Goal: Task Accomplishment & Management: Complete application form

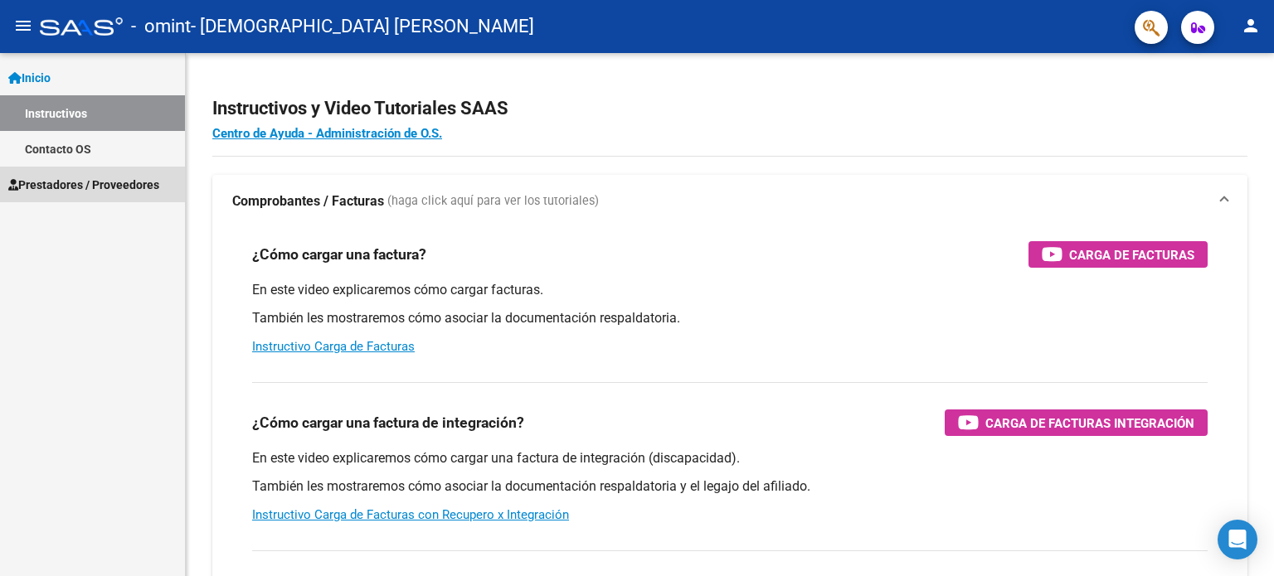
click at [88, 182] on span "Prestadores / Proveedores" at bounding box center [83, 185] width 151 height 18
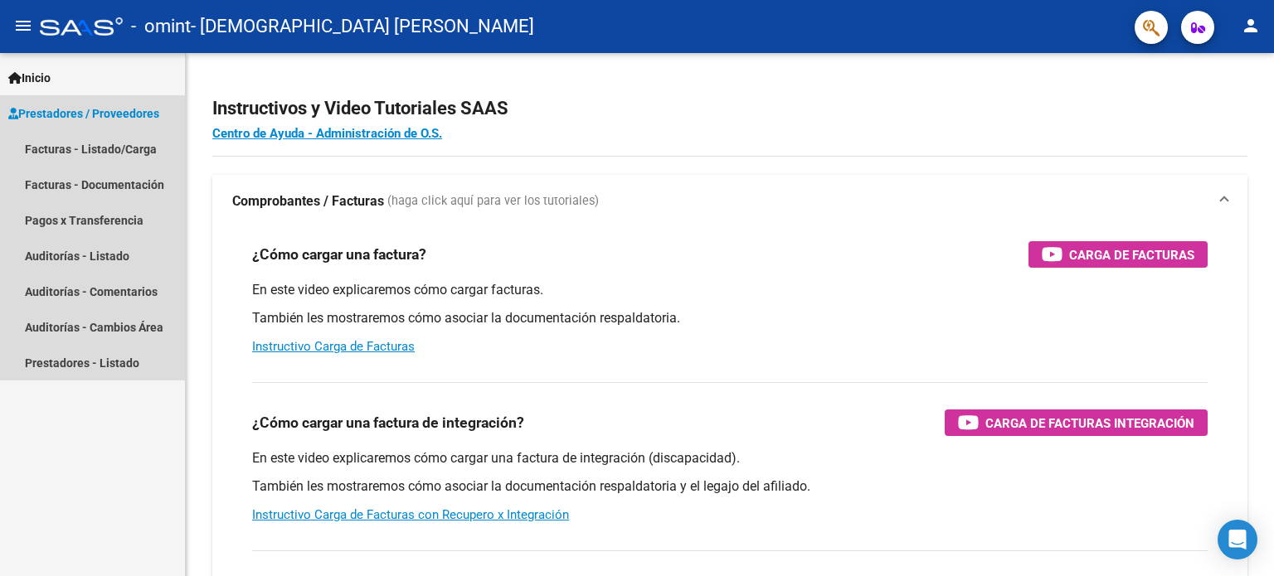
click at [134, 112] on span "Prestadores / Proveedores" at bounding box center [83, 113] width 151 height 18
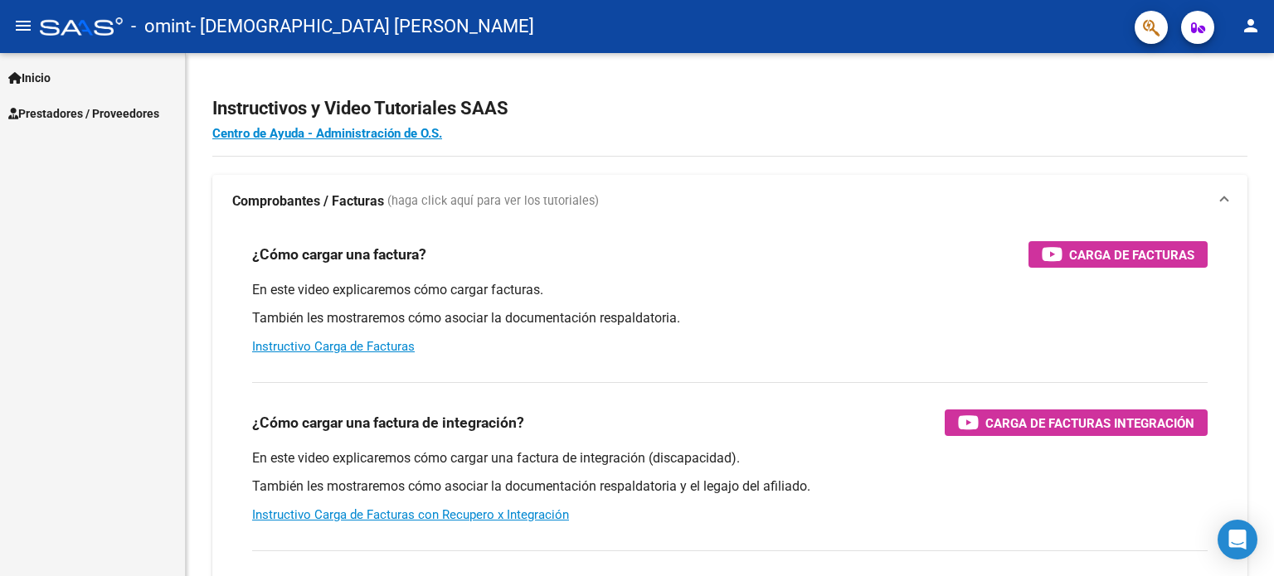
click at [129, 114] on span "Prestadores / Proveedores" at bounding box center [83, 113] width 151 height 18
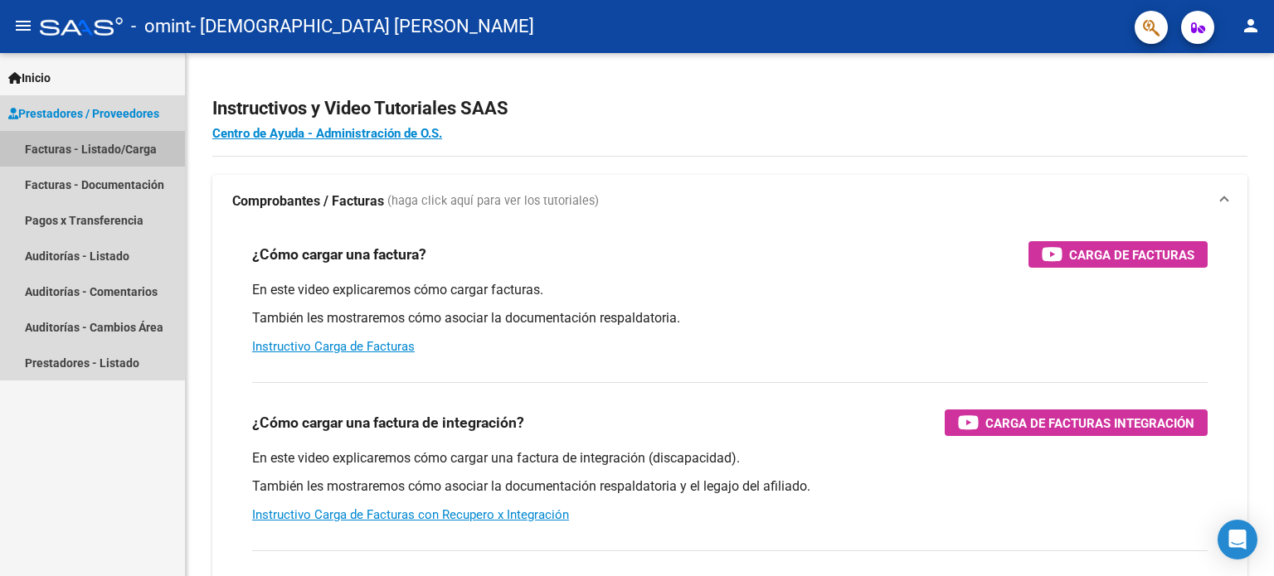
click at [114, 143] on link "Facturas - Listado/Carga" at bounding box center [92, 149] width 185 height 36
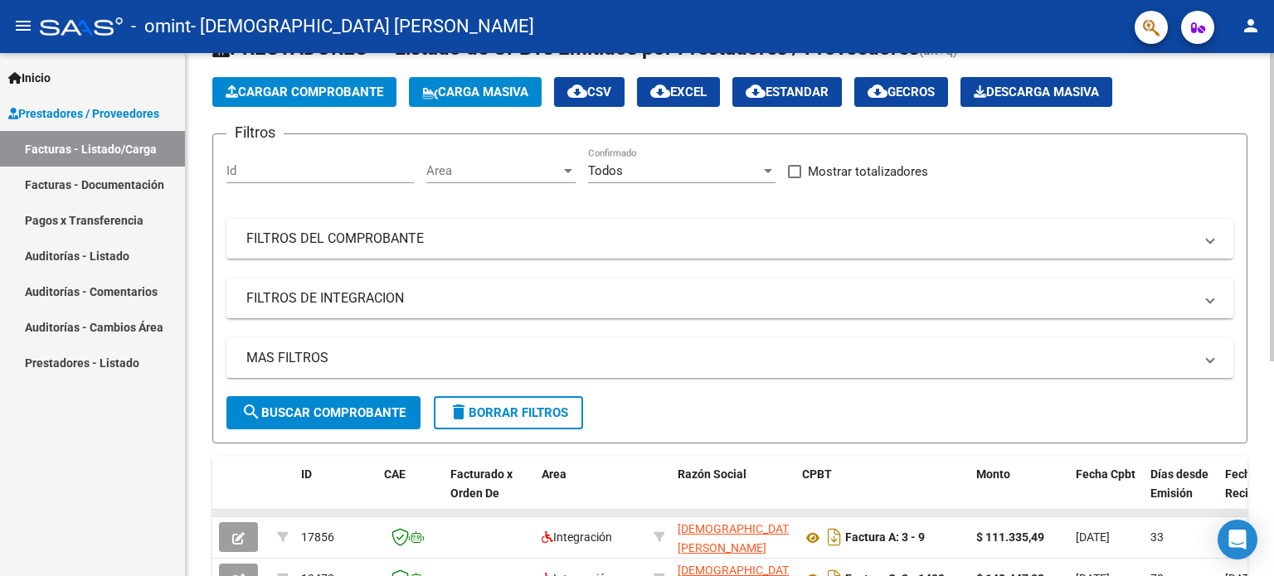
scroll to position [60, 0]
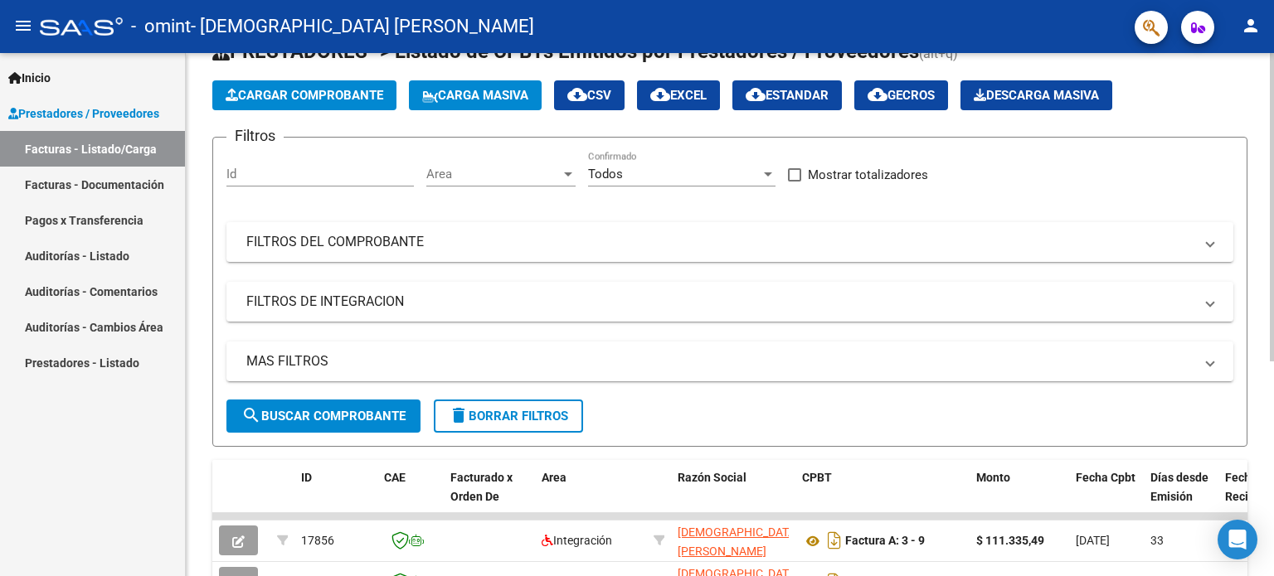
click at [352, 93] on span "Cargar Comprobante" at bounding box center [305, 95] width 158 height 15
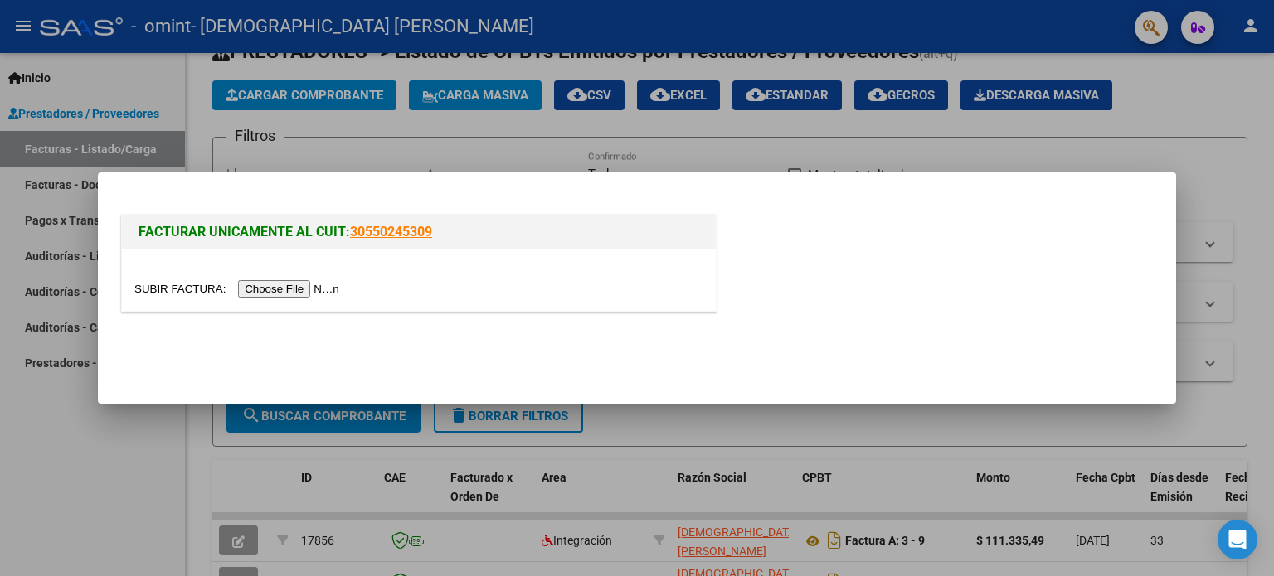
click at [273, 289] on input "file" at bounding box center [239, 288] width 210 height 17
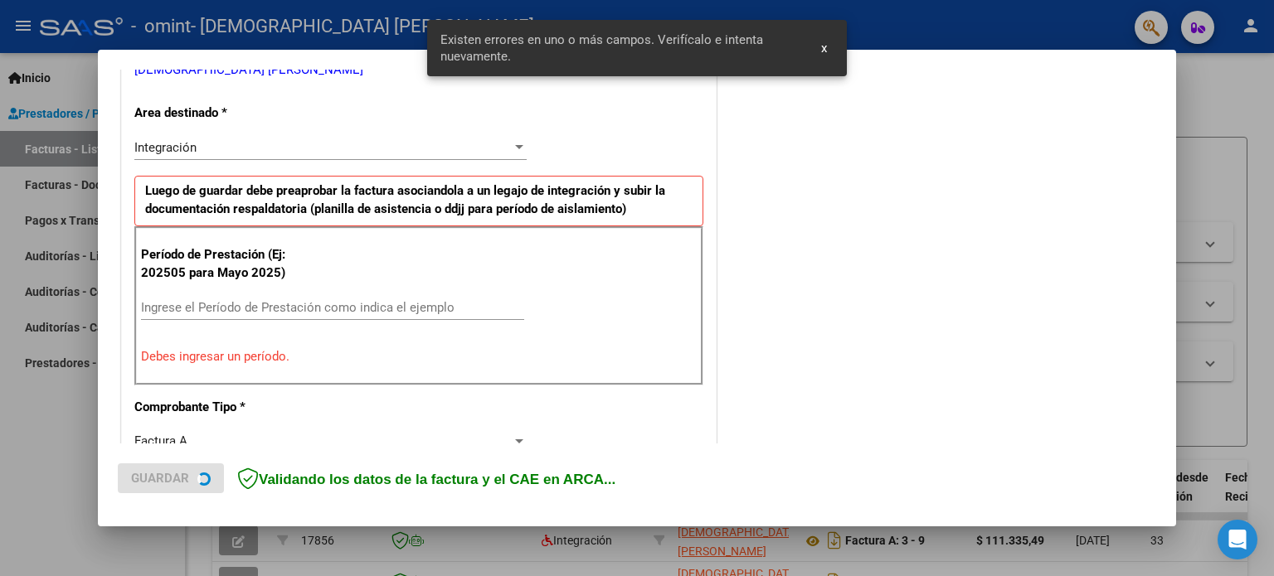
scroll to position [357, 0]
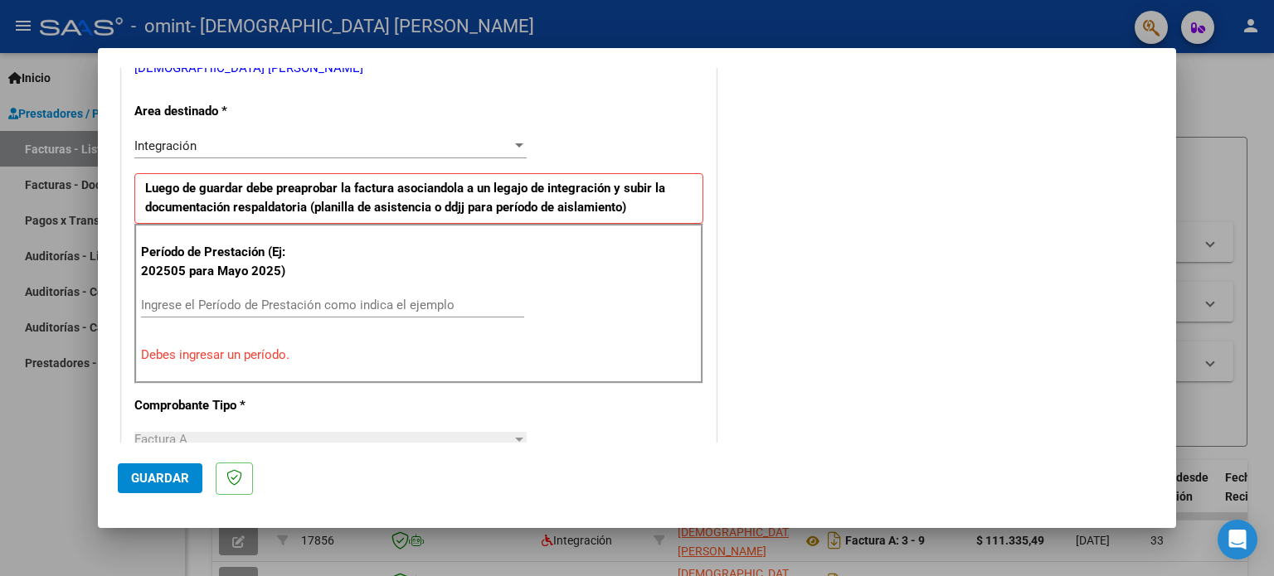
click at [825, 50] on mat-dialog-container "COMPROBANTE VER COMPROBANTE El comprobante fue leído exitosamente. DATOS DEL CO…" at bounding box center [637, 287] width 1078 height 479
click at [202, 307] on input "Ingrese el Período de Prestación como indica el ejemplo" at bounding box center [332, 305] width 383 height 15
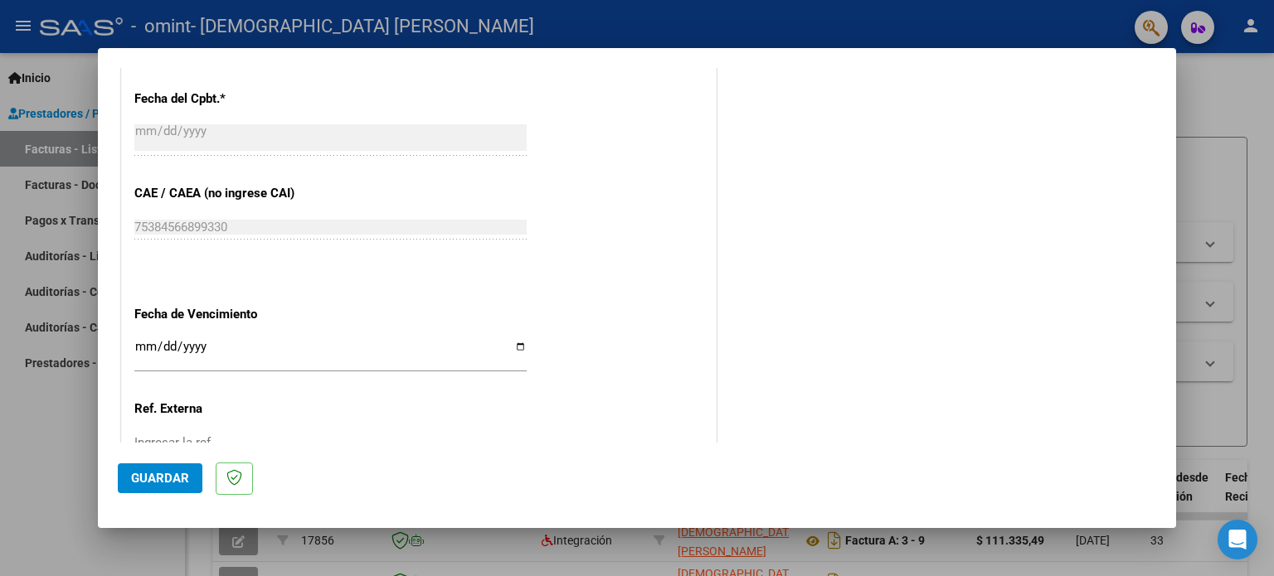
scroll to position [957, 0]
type input "202508"
click at [155, 475] on span "Guardar" at bounding box center [160, 478] width 58 height 15
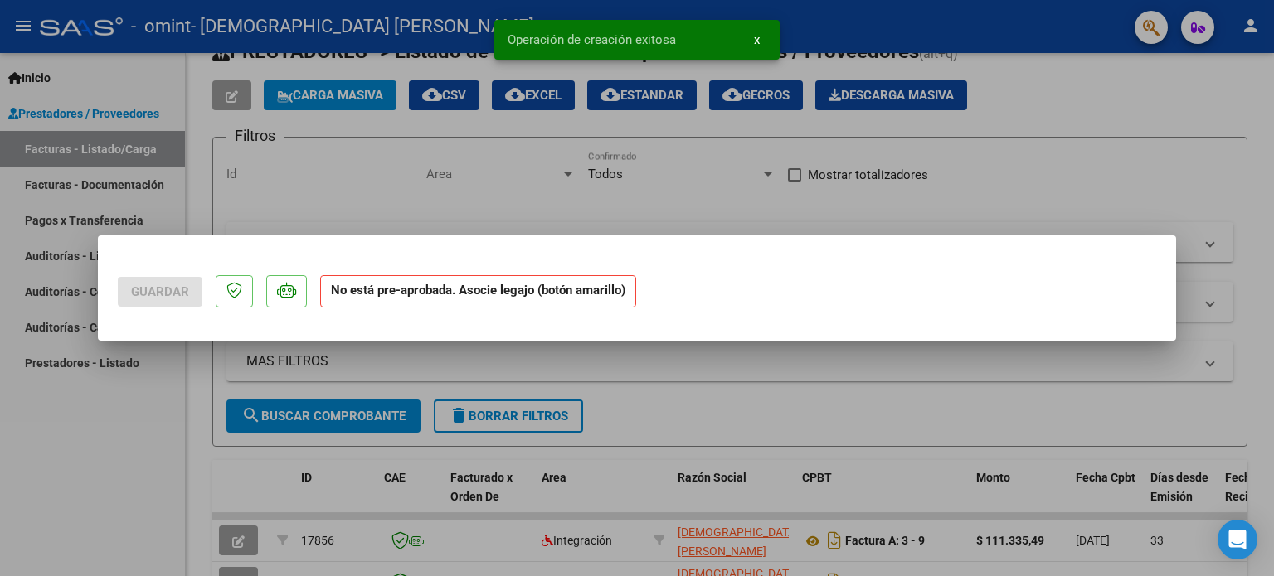
scroll to position [0, 0]
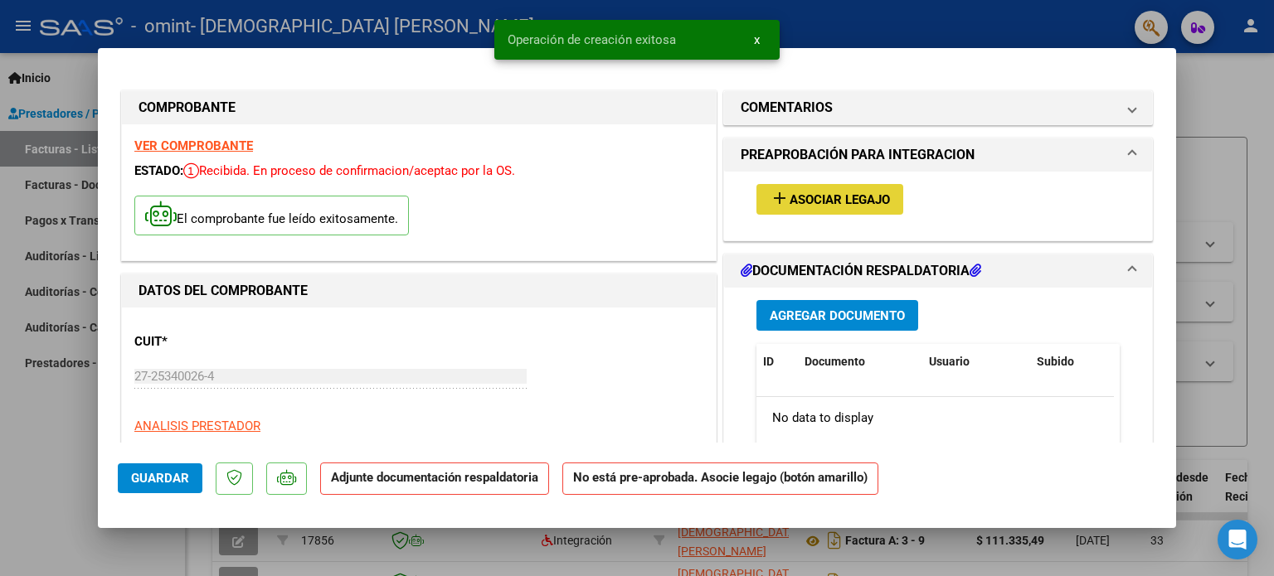
click at [839, 198] on span "Asociar Legajo" at bounding box center [839, 199] width 100 height 15
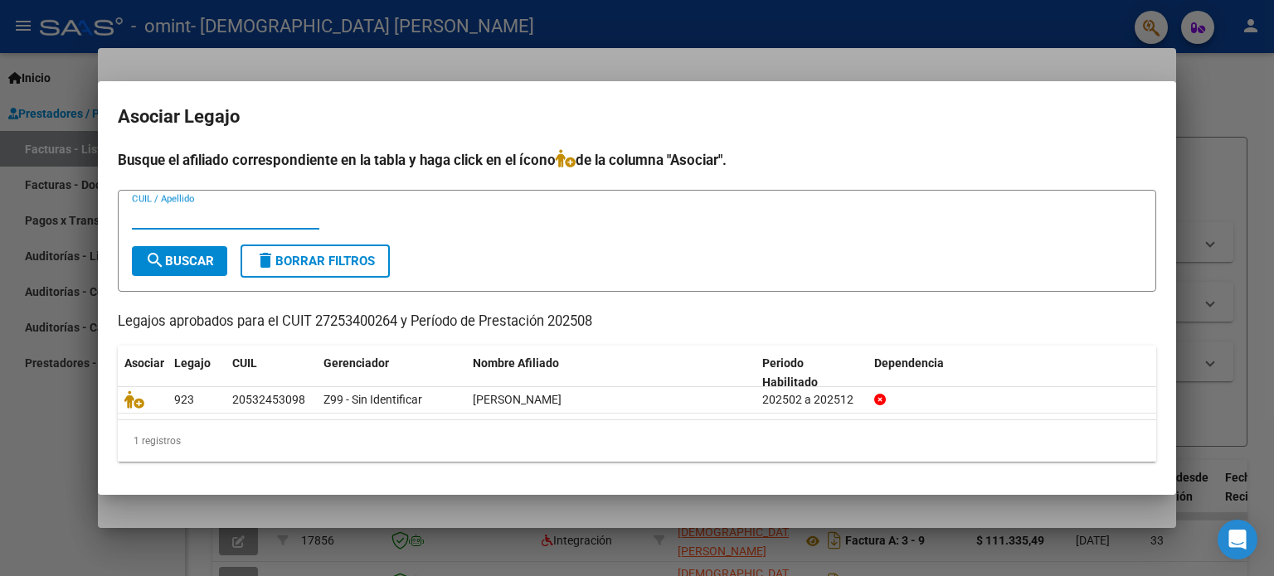
type input "p"
type input "20532453098"
click at [177, 254] on span "search Buscar" at bounding box center [179, 261] width 69 height 15
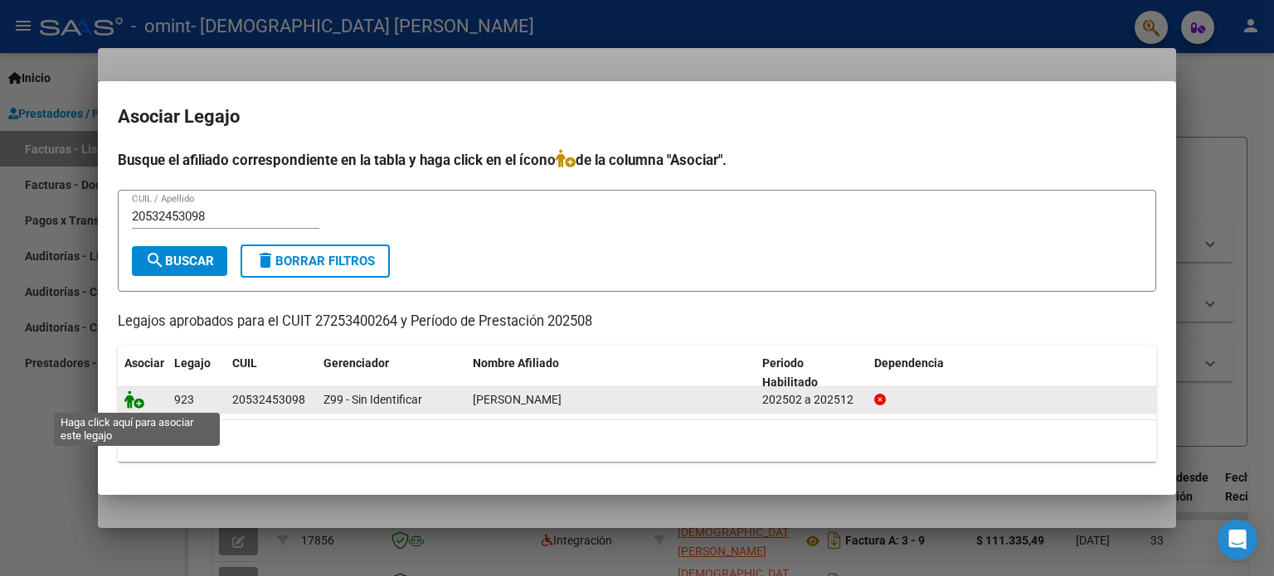
click at [140, 396] on icon at bounding box center [134, 400] width 20 height 18
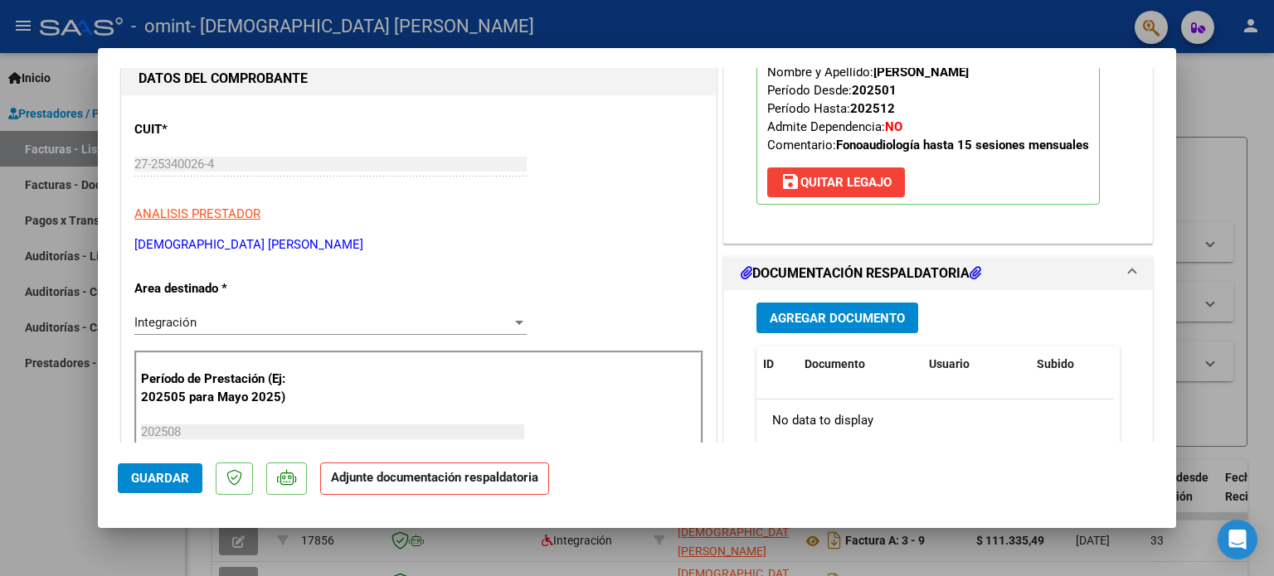
scroll to position [317, 0]
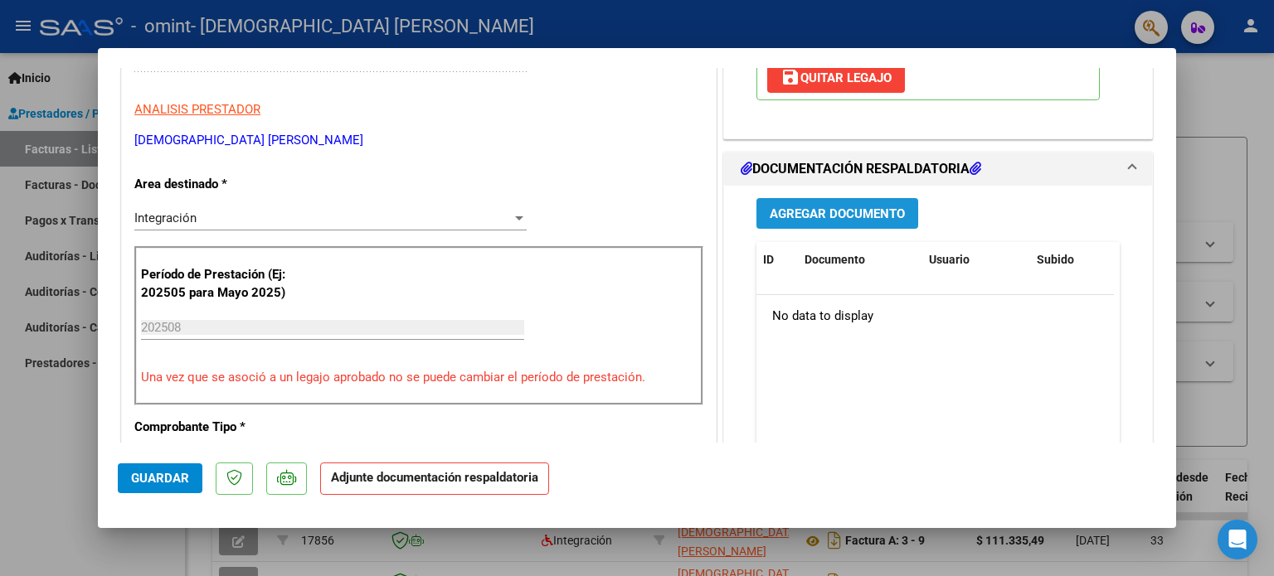
click at [838, 211] on span "Agregar Documento" at bounding box center [837, 213] width 135 height 15
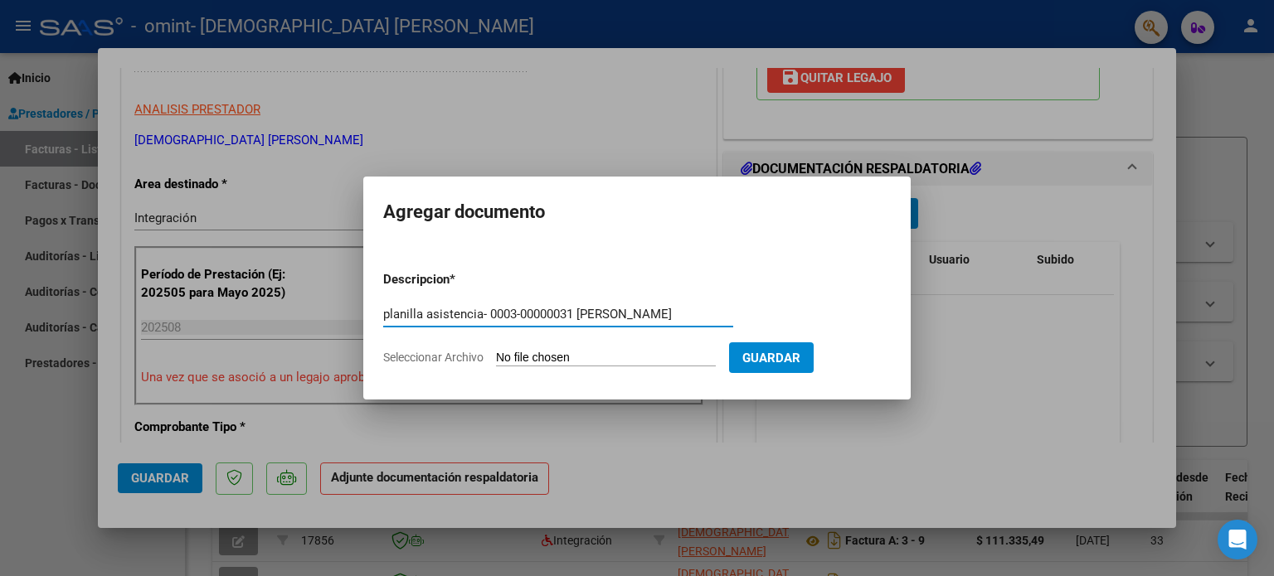
type input "planilla asistencia- 0003-00000031 [PERSON_NAME]"
click at [425, 358] on span "Seleccionar Archivo" at bounding box center [433, 357] width 100 height 13
click at [496, 358] on input "Seleccionar Archivo" at bounding box center [606, 359] width 220 height 16
type input "C:\fakepath\planilla asistencia-0003-00000031 [PERSON_NAME] Fono.pdf"
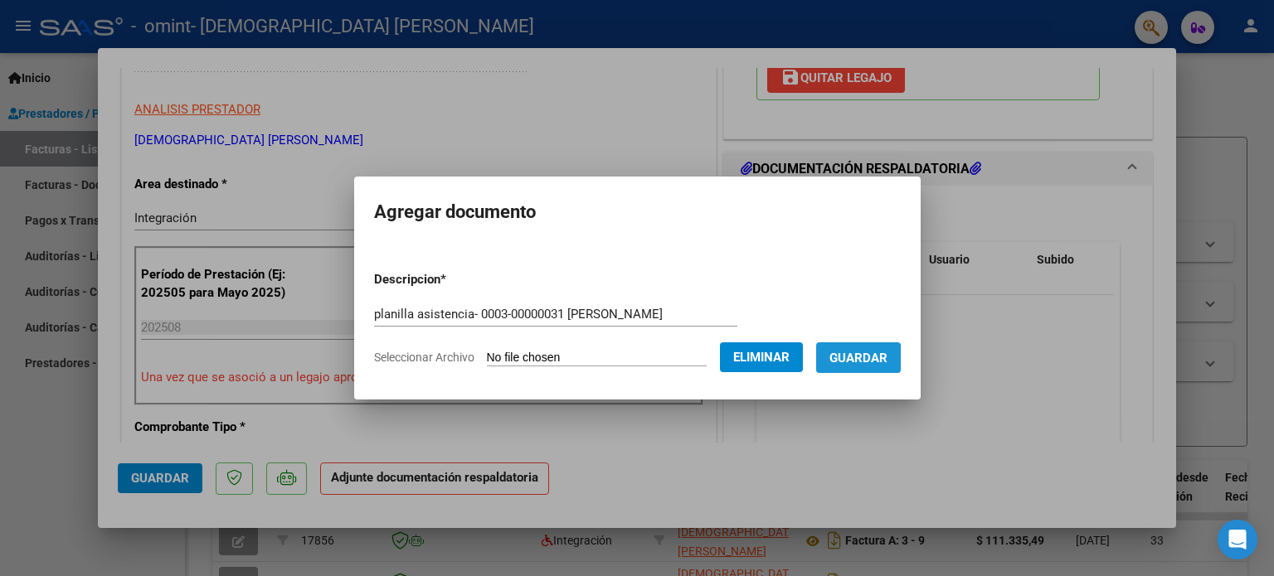
click at [852, 360] on span "Guardar" at bounding box center [858, 358] width 58 height 15
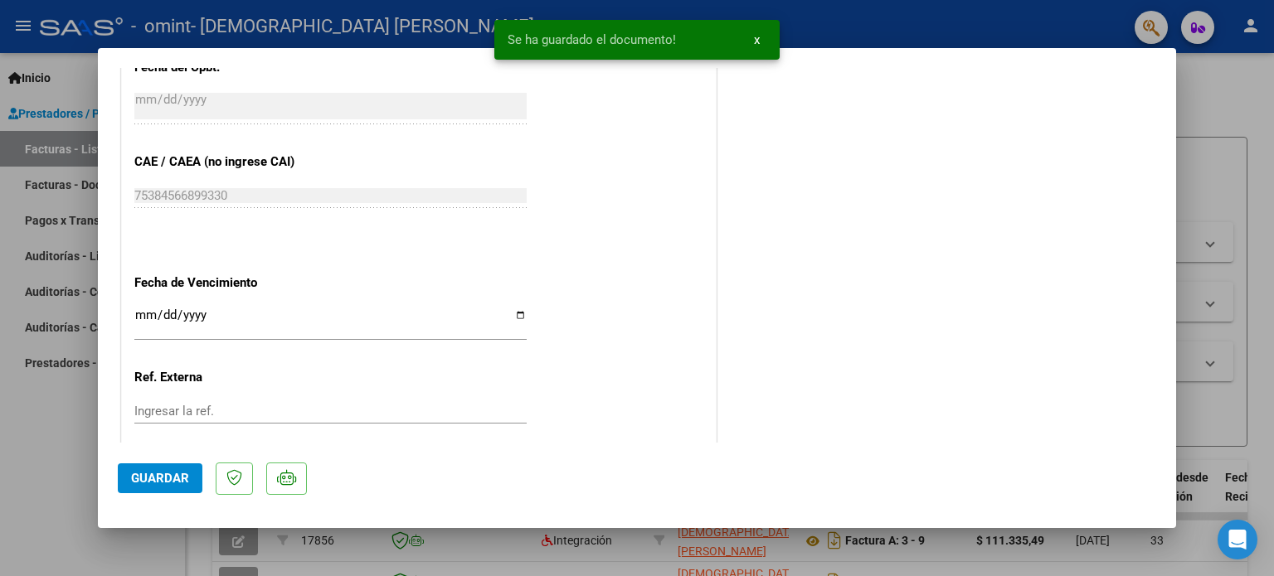
scroll to position [1013, 0]
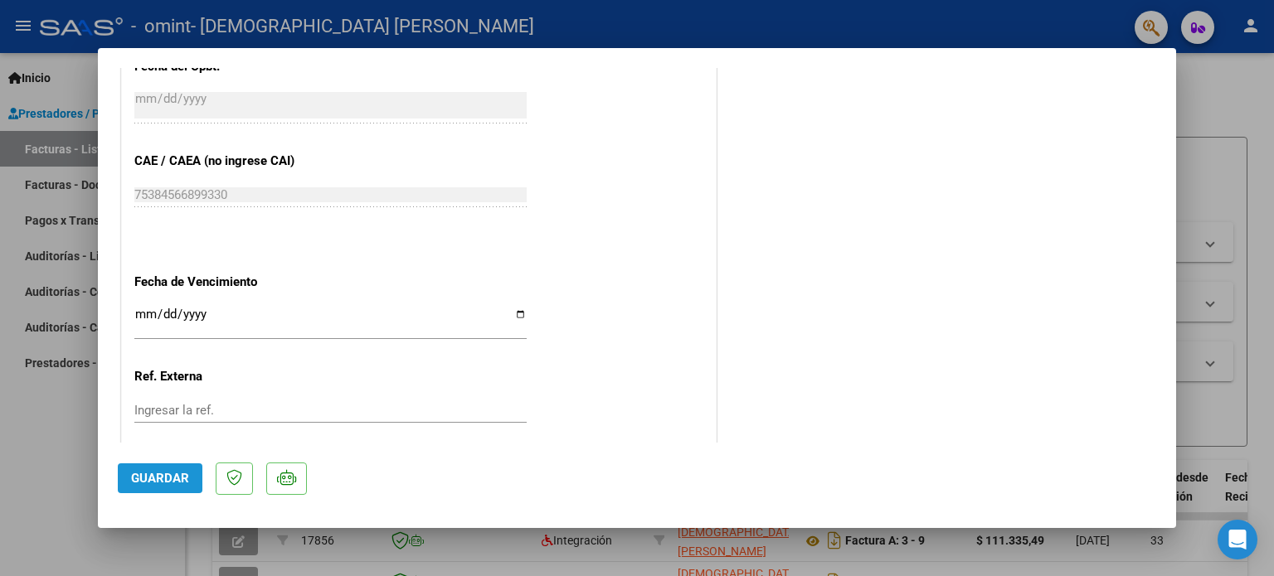
click at [147, 473] on span "Guardar" at bounding box center [160, 478] width 58 height 15
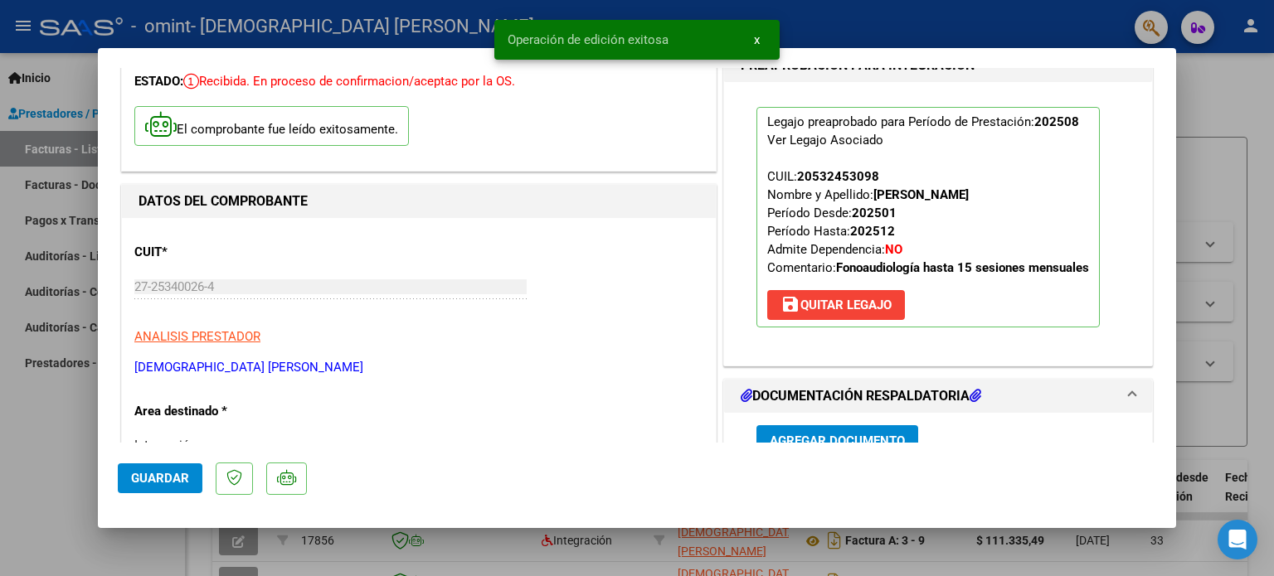
scroll to position [0, 0]
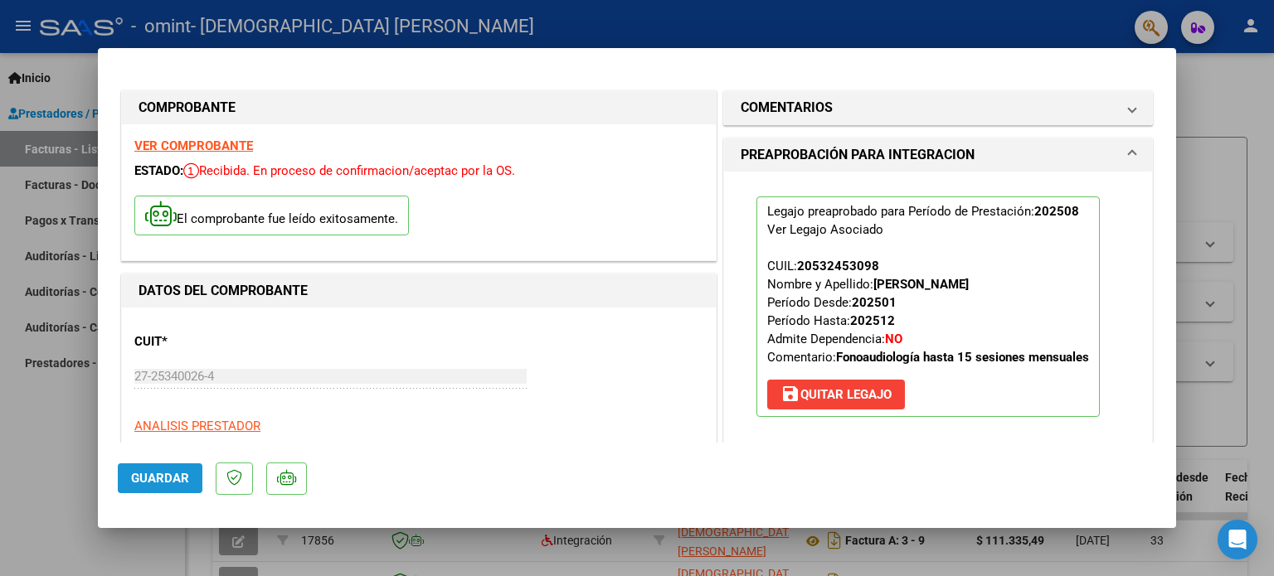
click at [159, 476] on span "Guardar" at bounding box center [160, 478] width 58 height 15
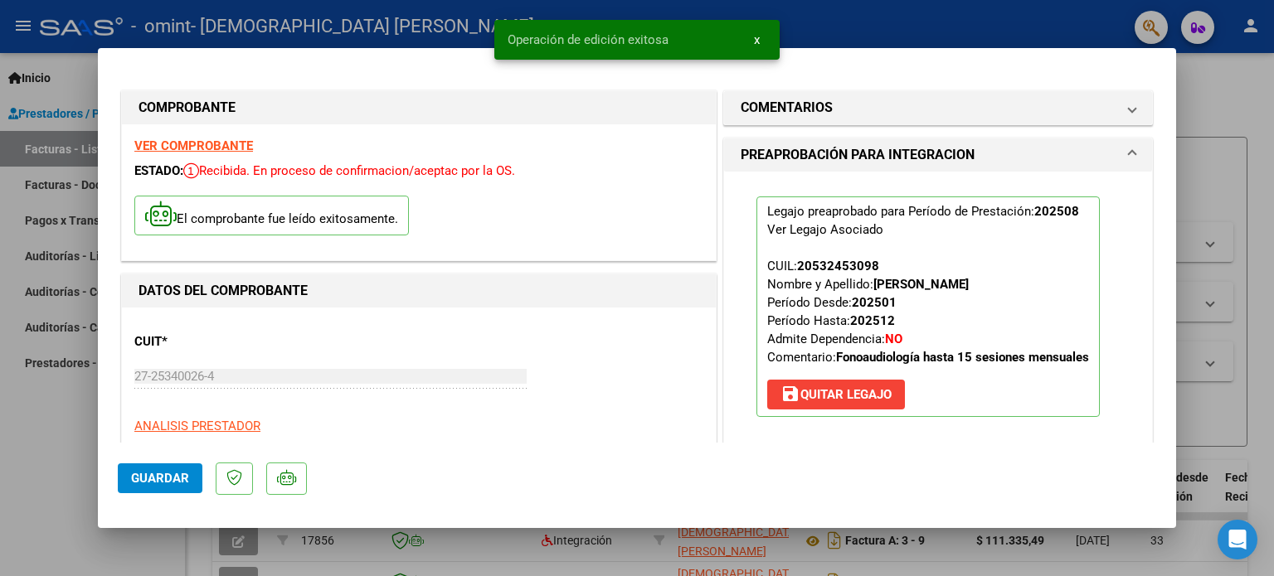
click at [57, 430] on div at bounding box center [637, 288] width 1274 height 576
type input "$ 0,00"
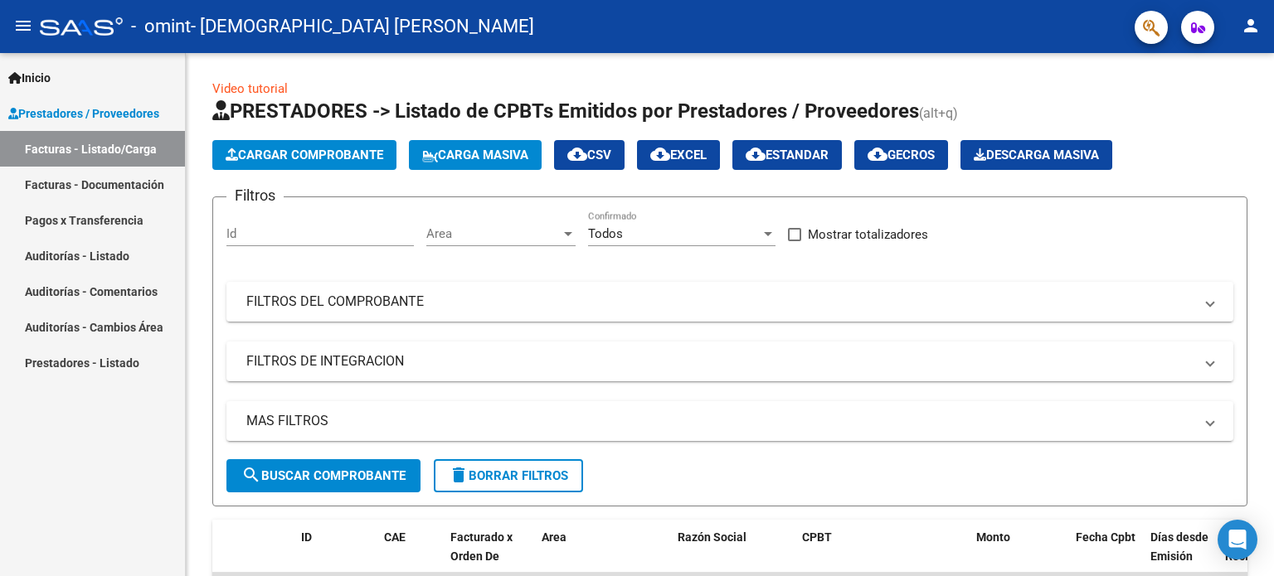
click at [1246, 22] on mat-icon "person" at bounding box center [1251, 26] width 20 height 20
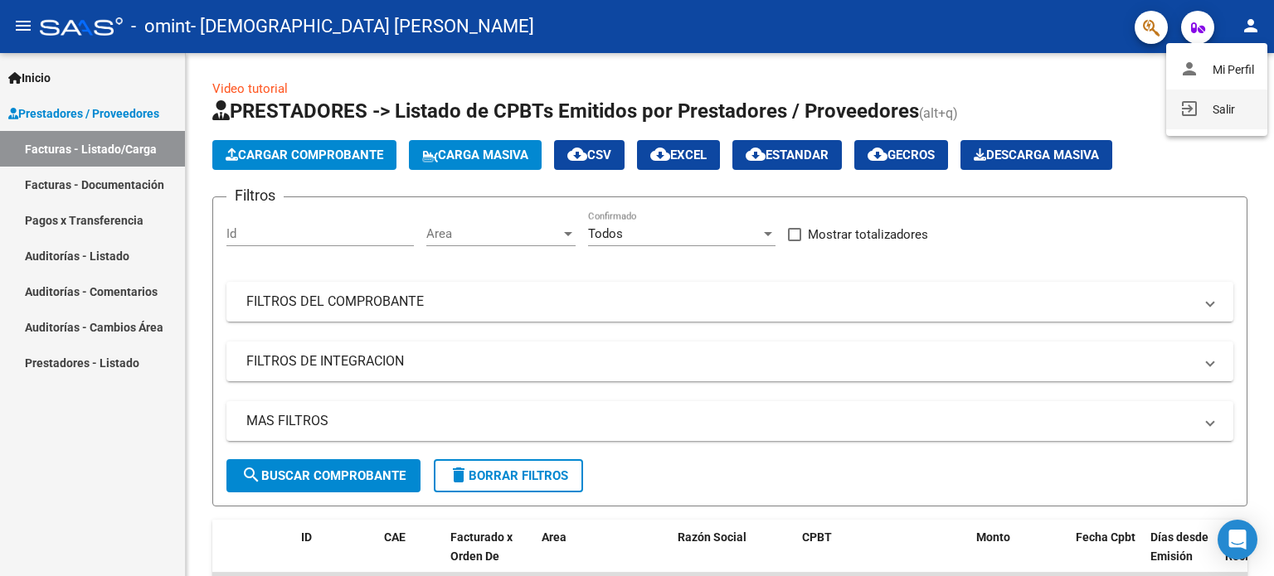
click at [1222, 109] on button "exit_to_app Salir" at bounding box center [1216, 110] width 101 height 40
